Goal: Task Accomplishment & Management: Use online tool/utility

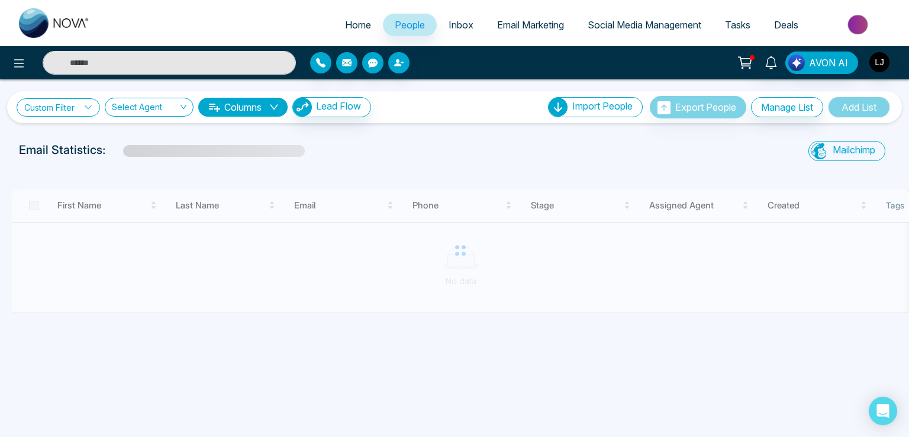
click at [72, 102] on link "Custom Filter" at bounding box center [58, 107] width 83 height 18
click at [77, 135] on input "search" at bounding box center [82, 134] width 96 height 18
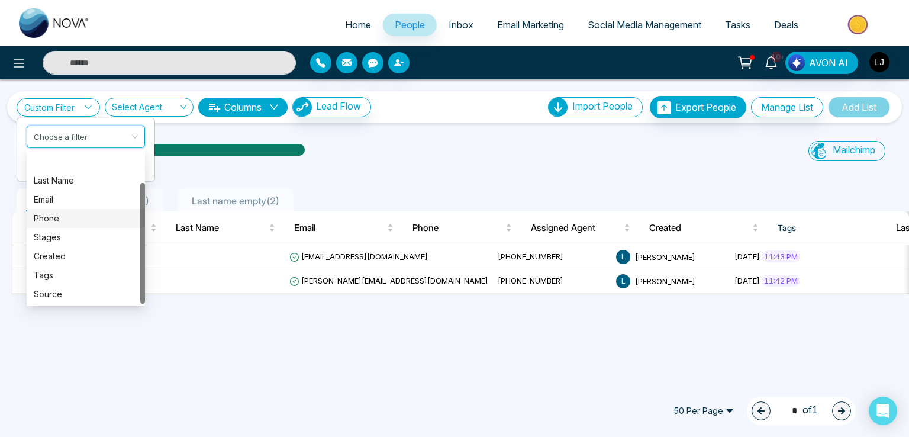
scroll to position [38, 0]
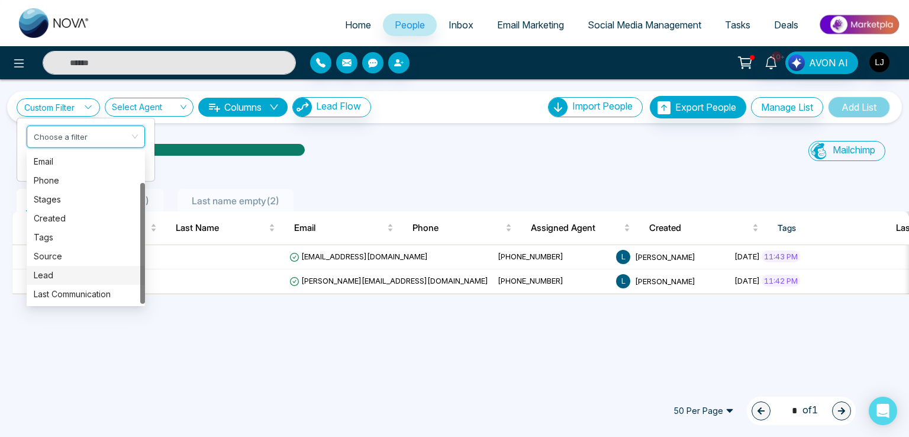
click at [60, 278] on div "Lead" at bounding box center [86, 275] width 104 height 13
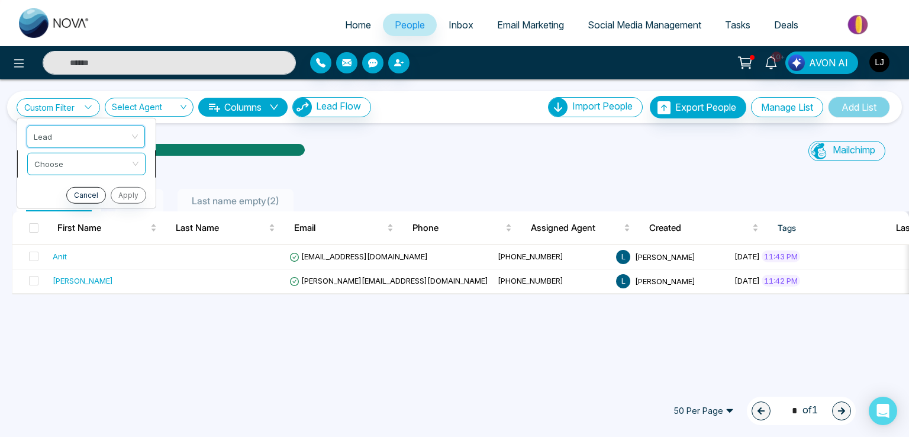
click at [62, 169] on input "search" at bounding box center [82, 162] width 96 height 18
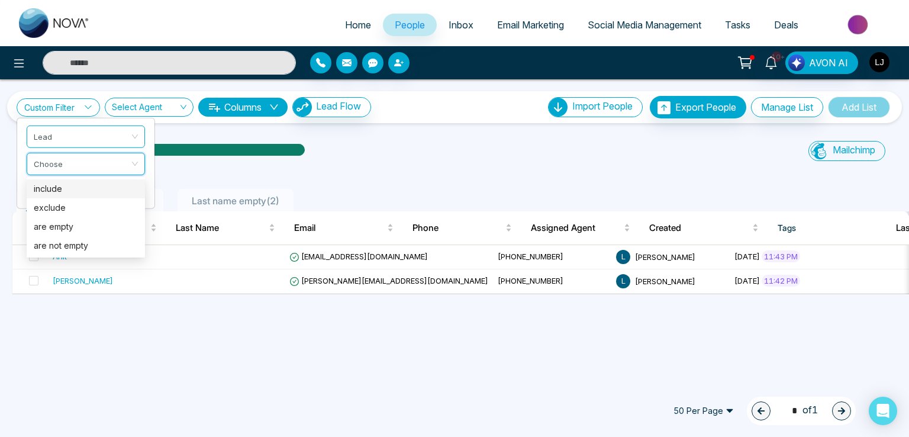
click at [72, 185] on div "include" at bounding box center [86, 188] width 104 height 13
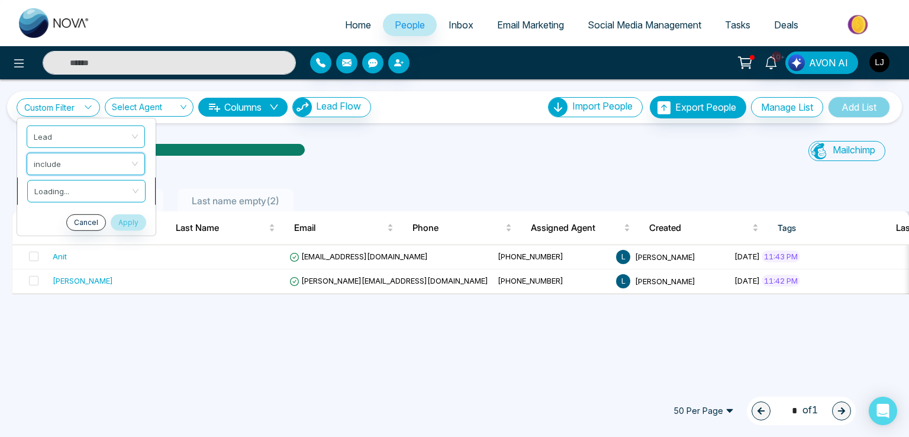
click at [76, 185] on input "search" at bounding box center [82, 189] width 96 height 18
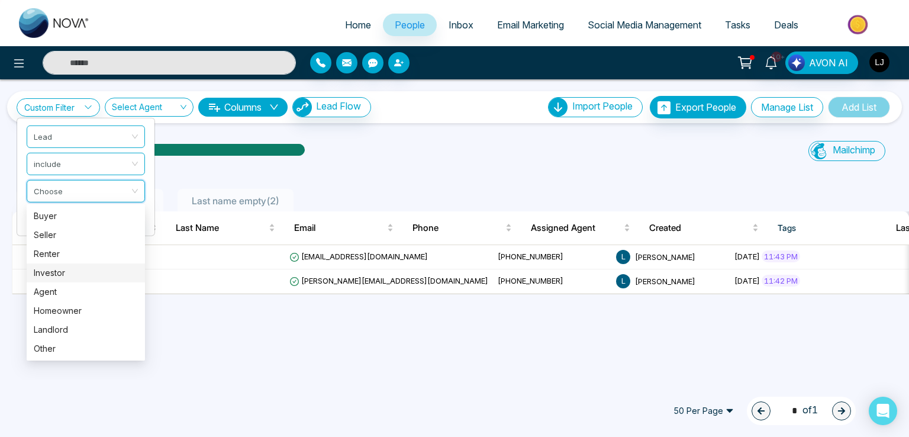
click at [71, 272] on div "Investor" at bounding box center [86, 272] width 104 height 13
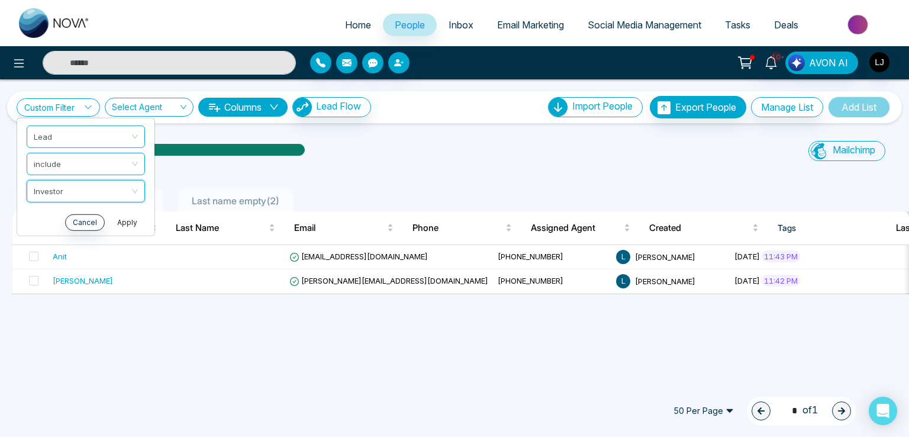
click at [128, 225] on button "Apply" at bounding box center [126, 222] width 35 height 17
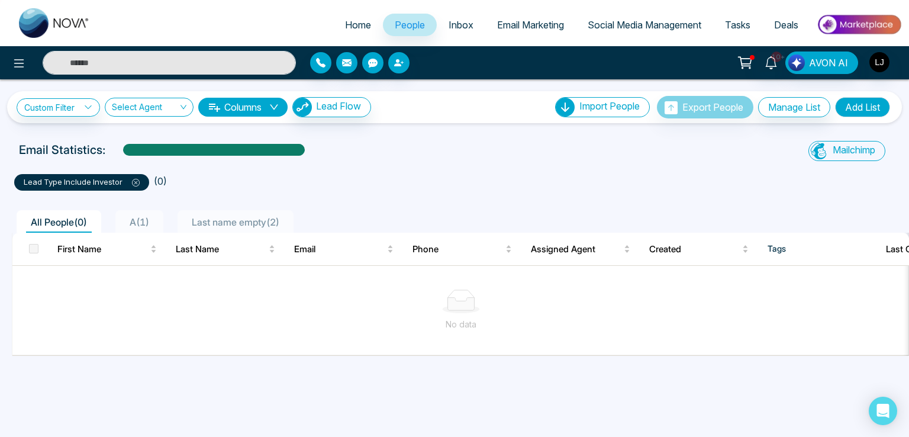
click at [132, 183] on icon at bounding box center [136, 183] width 8 height 8
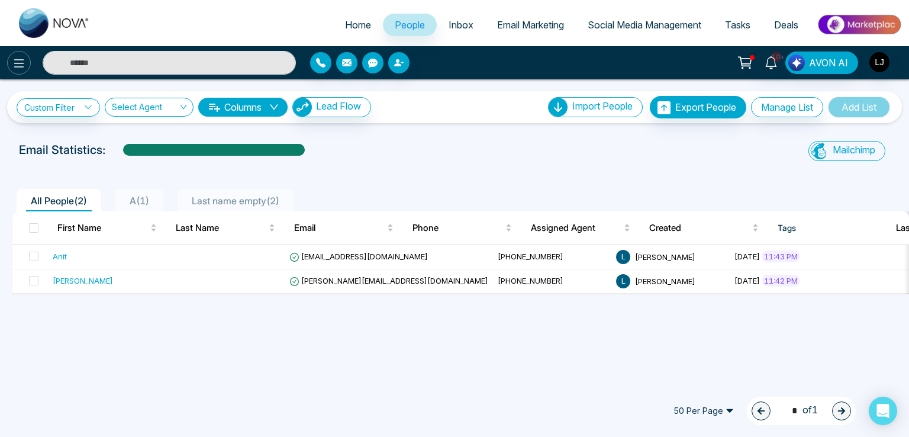
click at [21, 62] on icon at bounding box center [19, 63] width 14 height 14
